Goal: Transaction & Acquisition: Purchase product/service

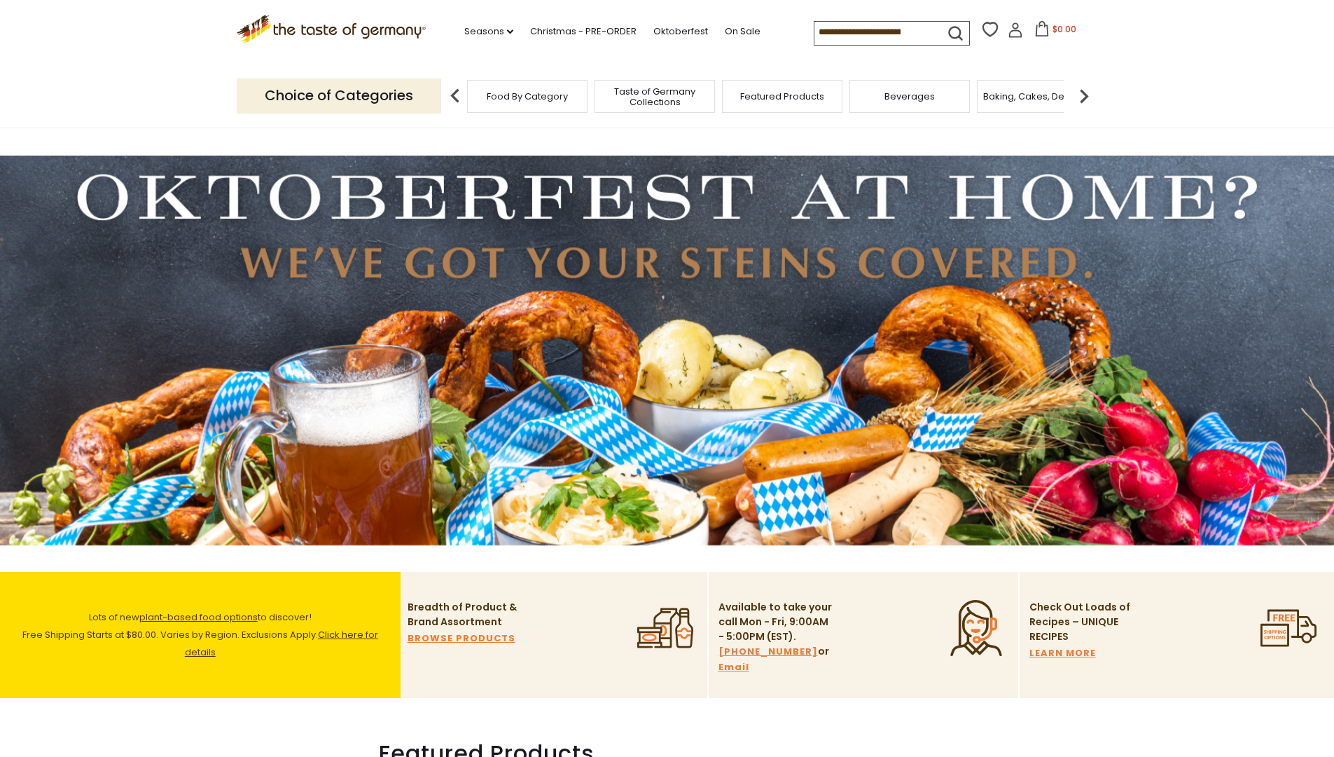
click at [654, 29] on link "Oktoberfest" at bounding box center [681, 31] width 55 height 15
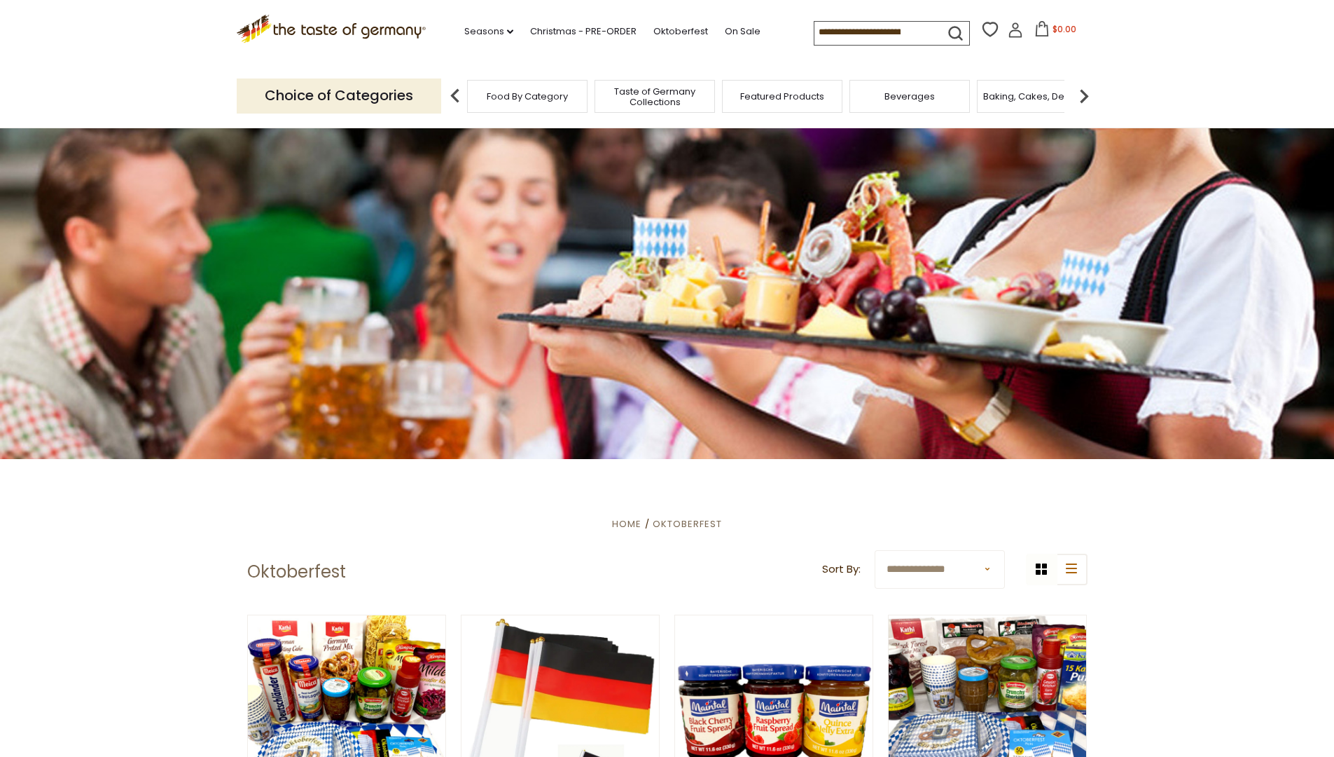
scroll to position [41, 0]
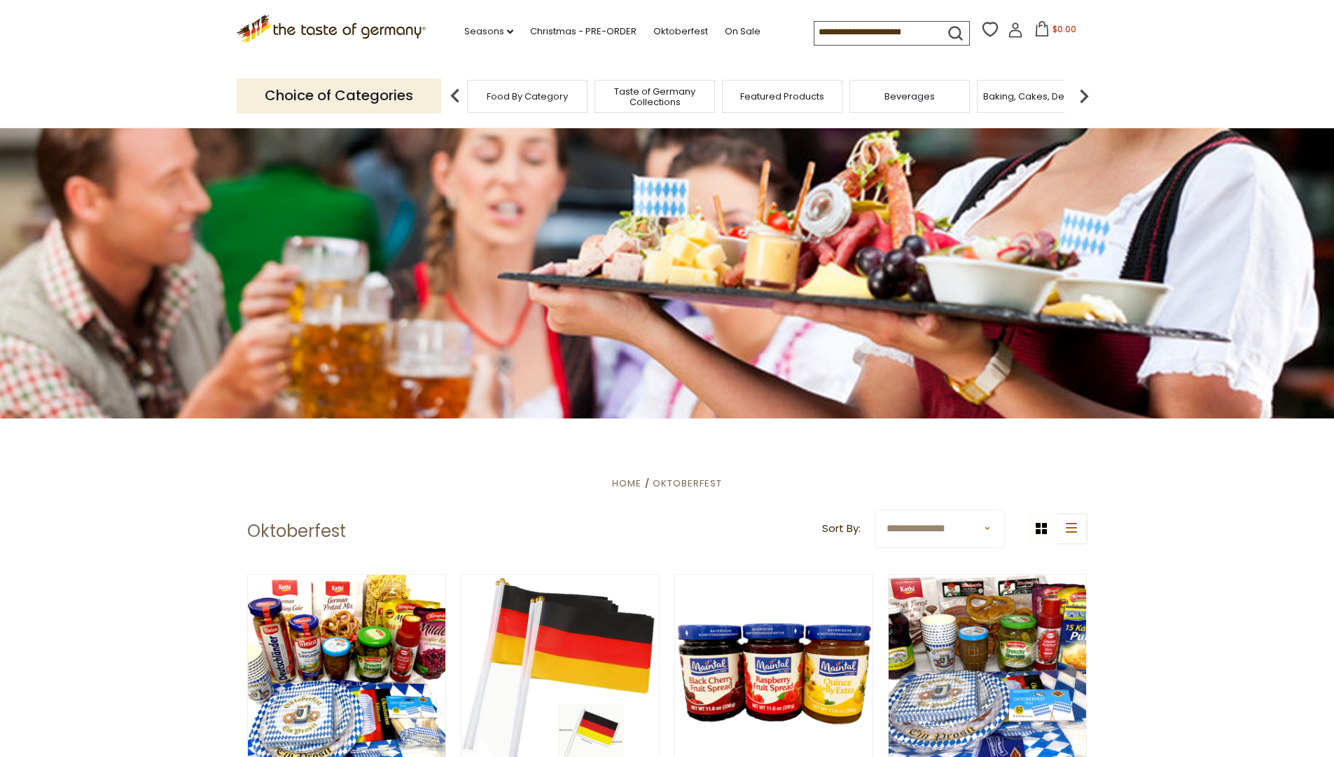
click at [346, 673] on link at bounding box center [346, 673] width 167 height 167
